Goal: Navigation & Orientation: Find specific page/section

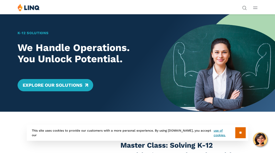
click at [25, 25] on div "K‑12 Solutions We Handle Operations. You Unlock Potential. Explore Our Solutions" at bounding box center [80, 63] width 160 height 98
